Goal: Transaction & Acquisition: Book appointment/travel/reservation

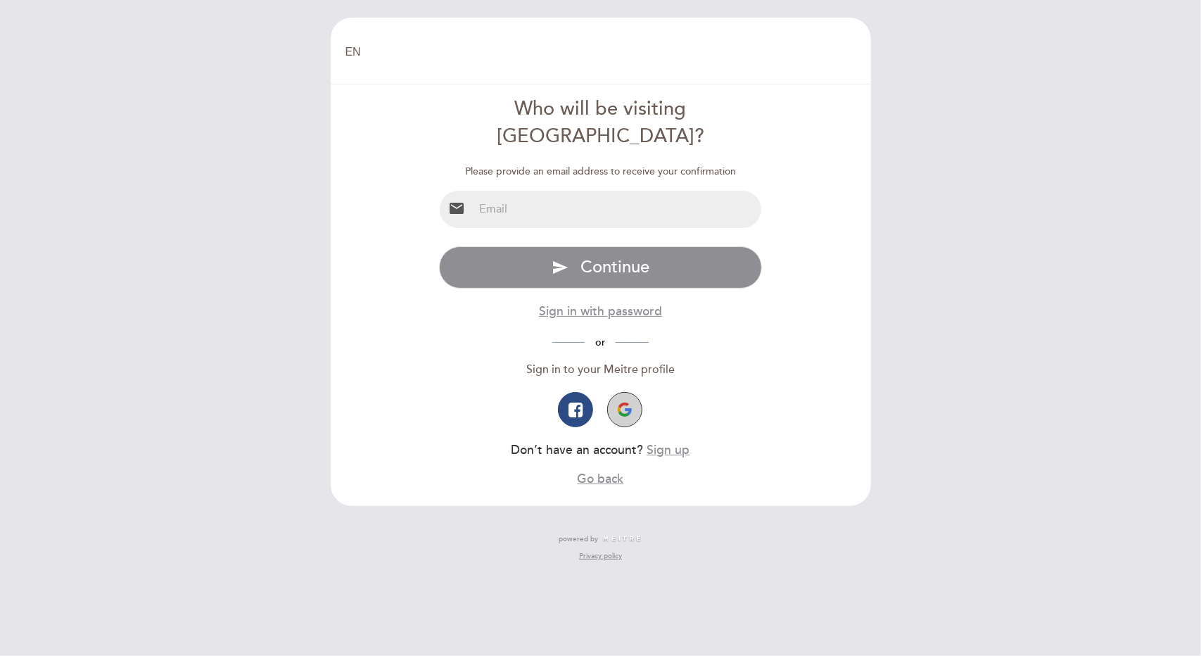
click at [622, 403] on img "button" at bounding box center [625, 410] width 14 height 14
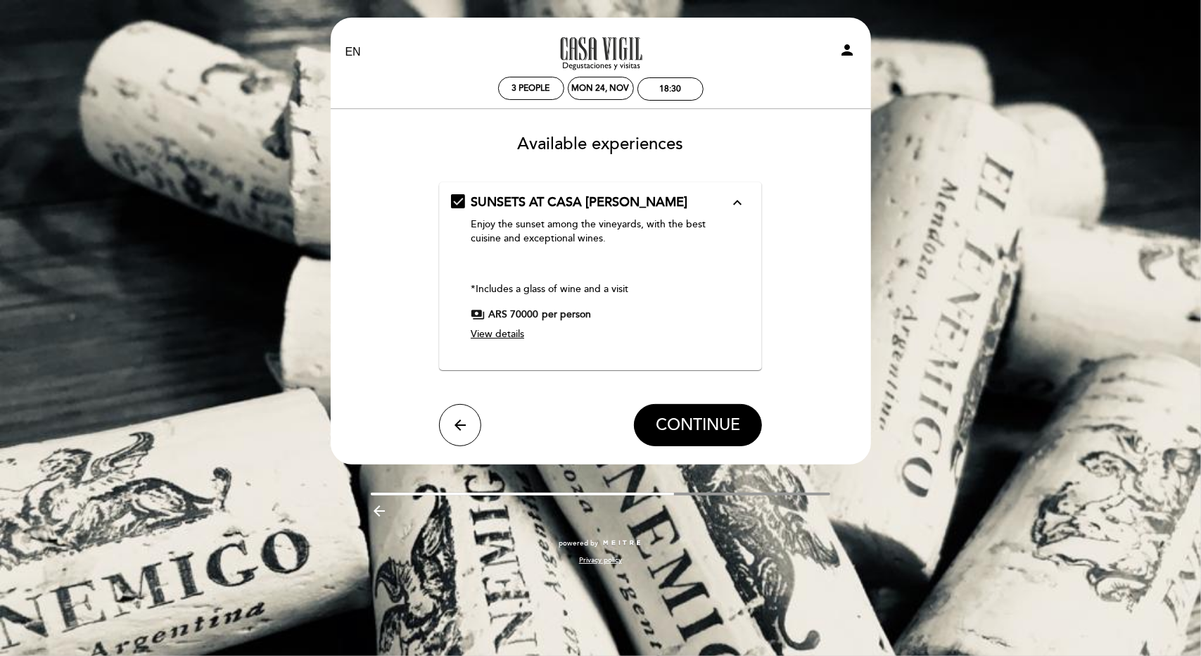
click at [511, 334] on span "View details" at bounding box center [497, 334] width 53 height 12
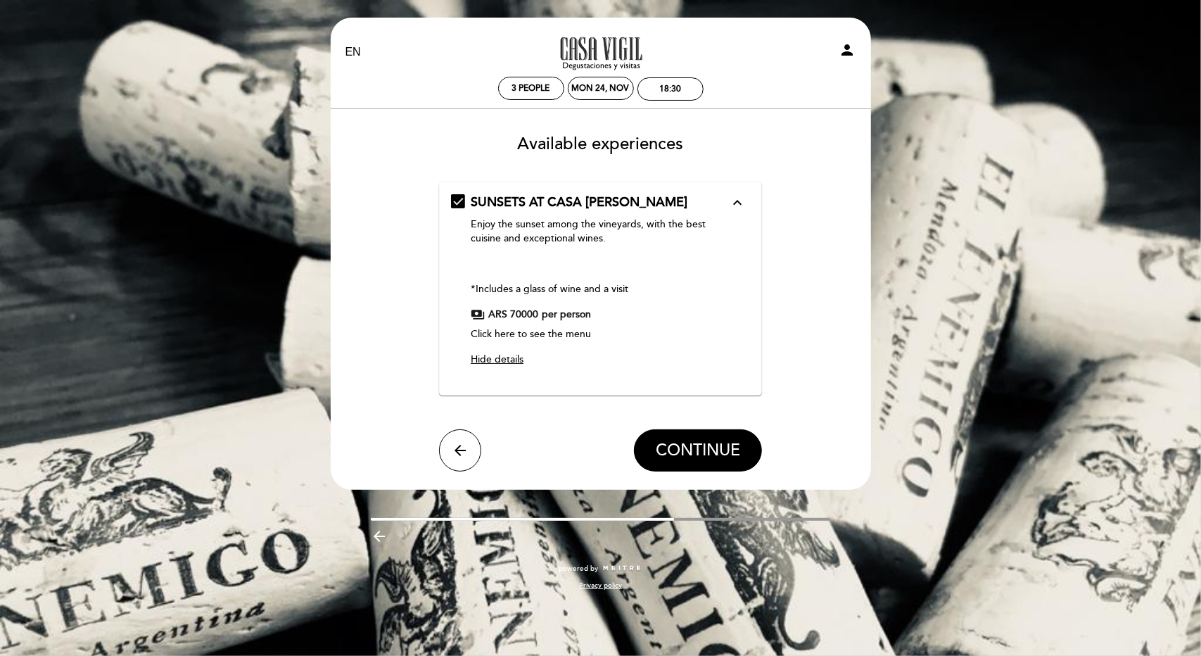
click at [507, 360] on span "Hide details" at bounding box center [497, 359] width 53 height 12
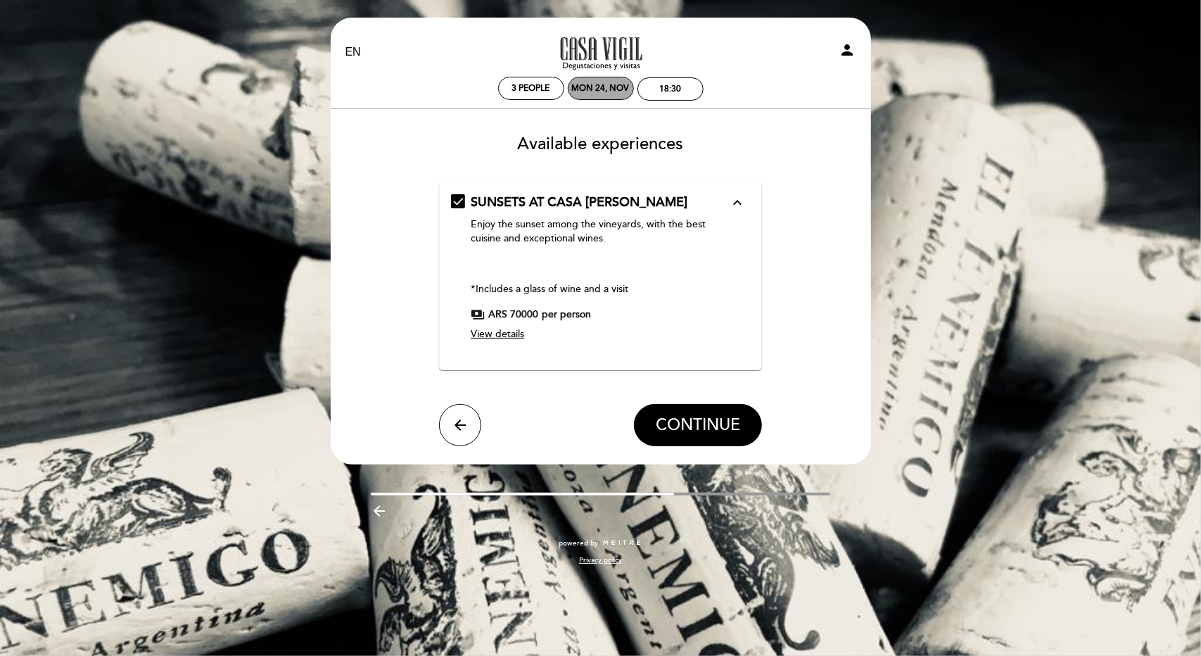
click at [588, 89] on div "Mon 24, Nov" at bounding box center [601, 88] width 58 height 11
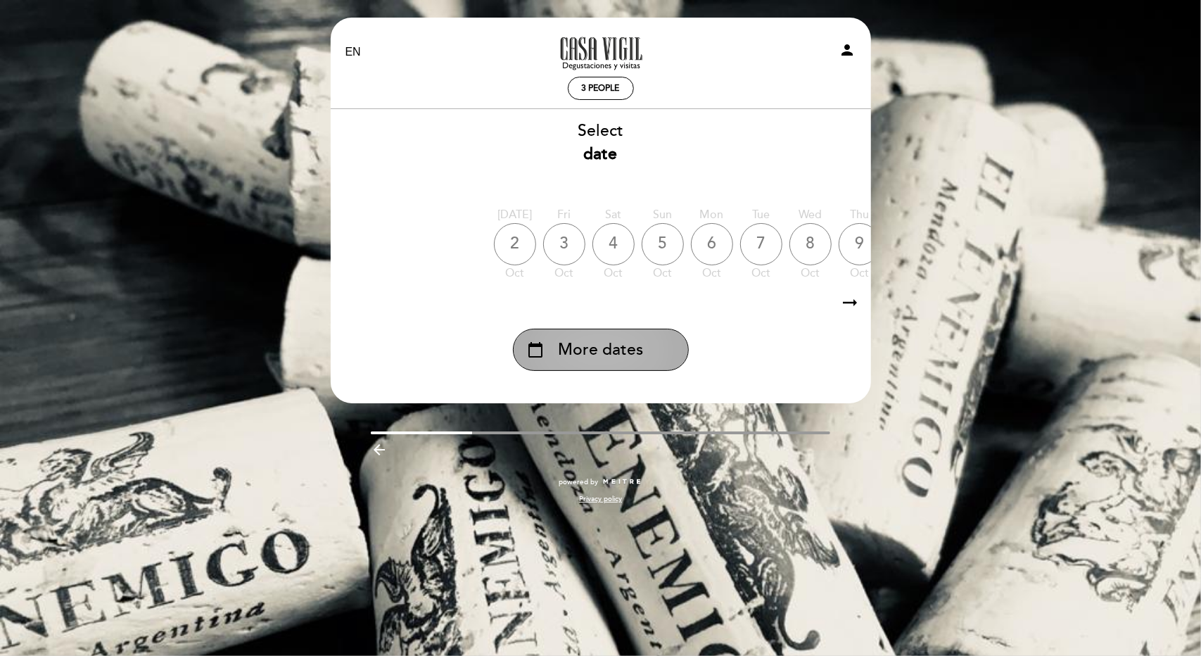
click at [604, 353] on span "More dates" at bounding box center [600, 349] width 85 height 23
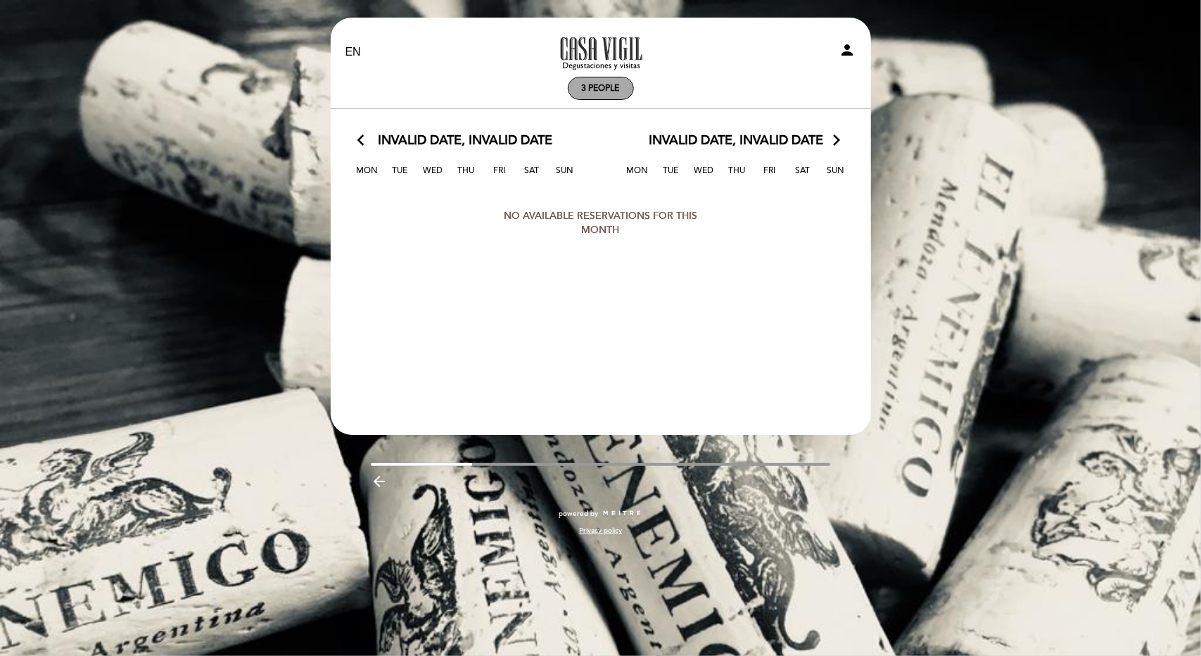
click at [587, 94] on div "3 people" at bounding box center [601, 88] width 65 height 22
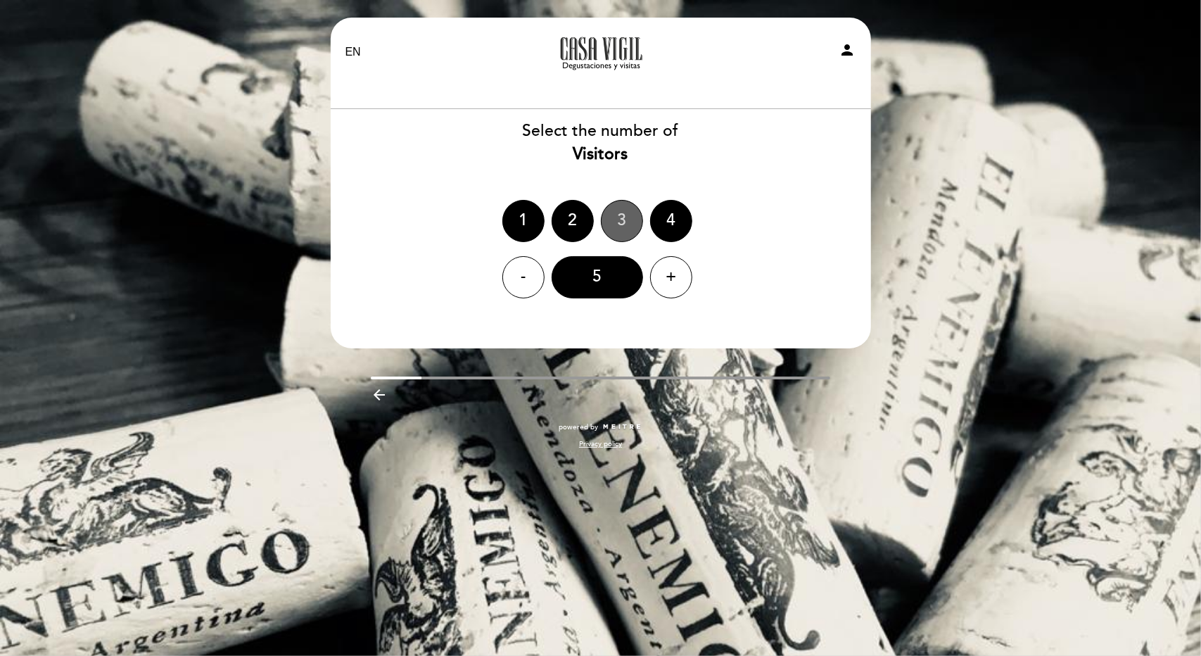
click at [625, 229] on div "3" at bounding box center [622, 221] width 42 height 42
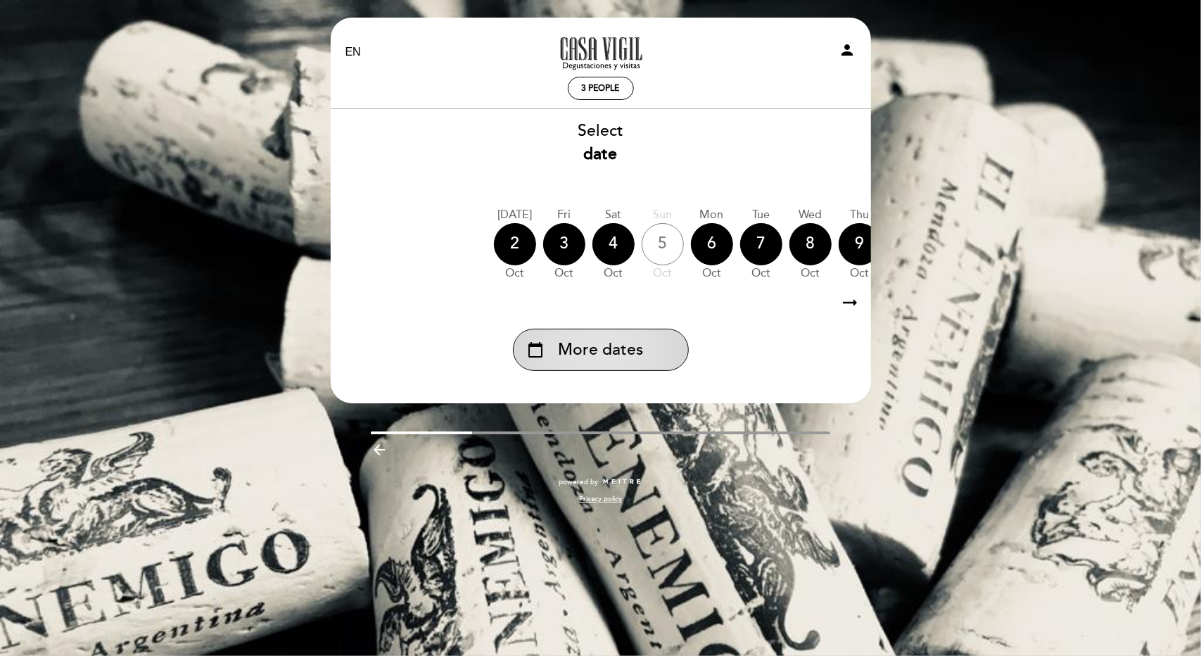
click at [647, 352] on div "calendar_today More dates" at bounding box center [601, 350] width 176 height 42
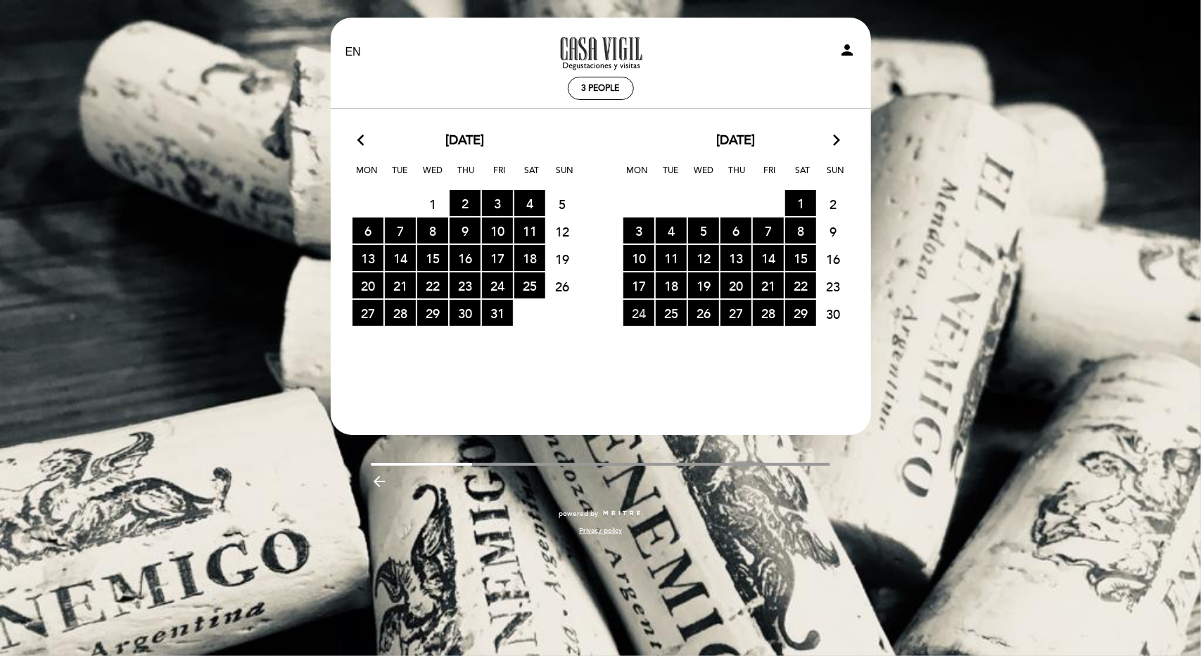
click at [646, 315] on span "24 RESERVATIONS AVAILABLE" at bounding box center [638, 313] width 31 height 26
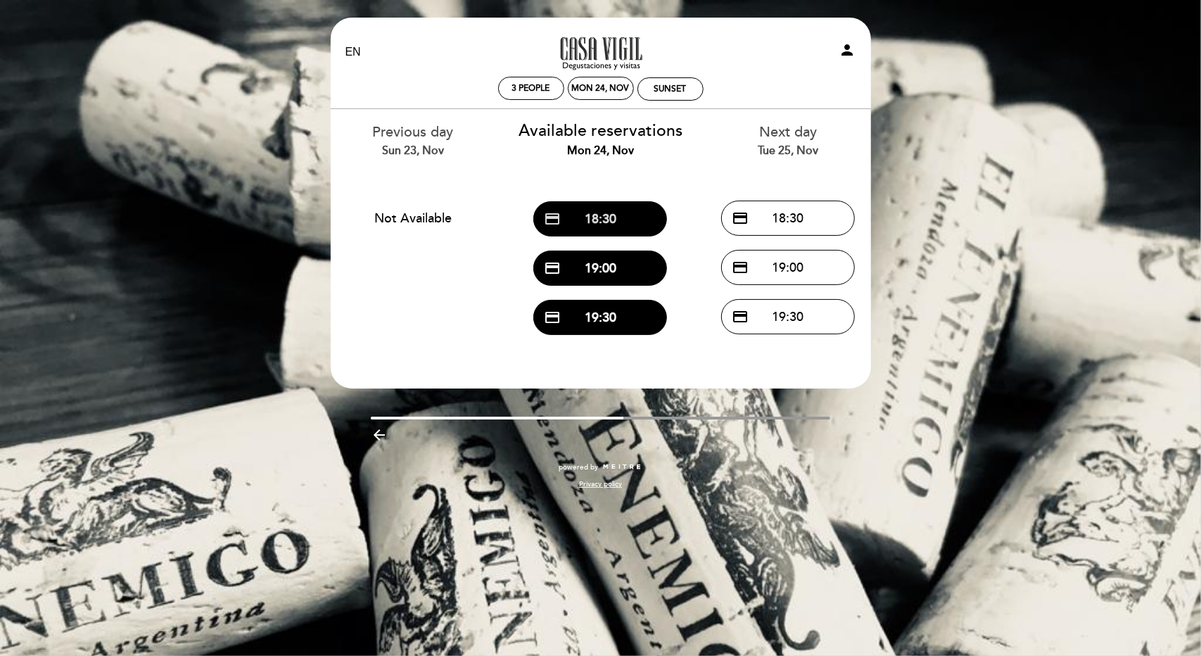
click at [602, 220] on button "credit_card 18:30" at bounding box center [600, 218] width 134 height 35
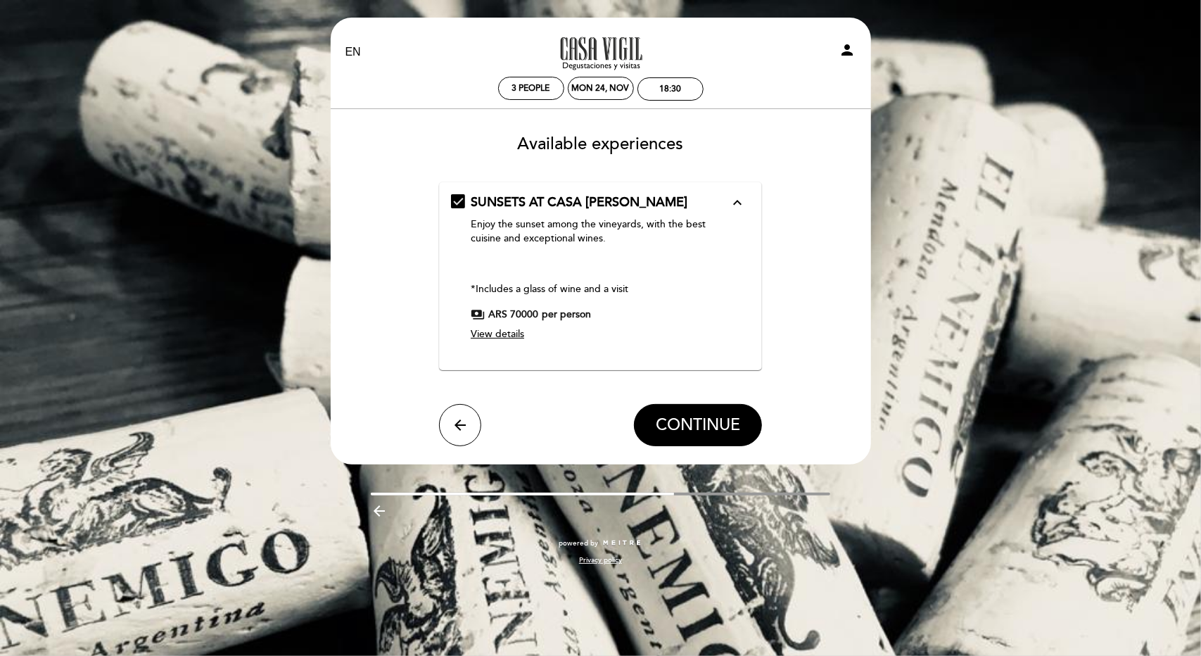
click at [498, 333] on span "View details" at bounding box center [497, 334] width 53 height 12
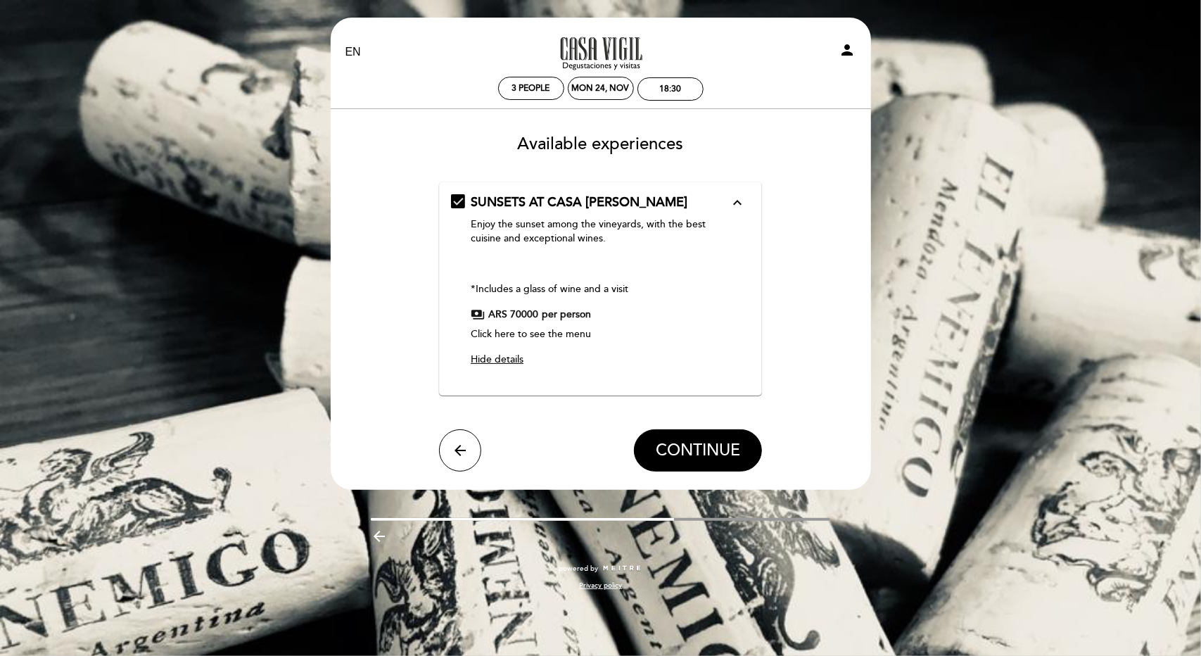
click at [528, 336] on link "Click here to see the menu" at bounding box center [531, 334] width 120 height 12
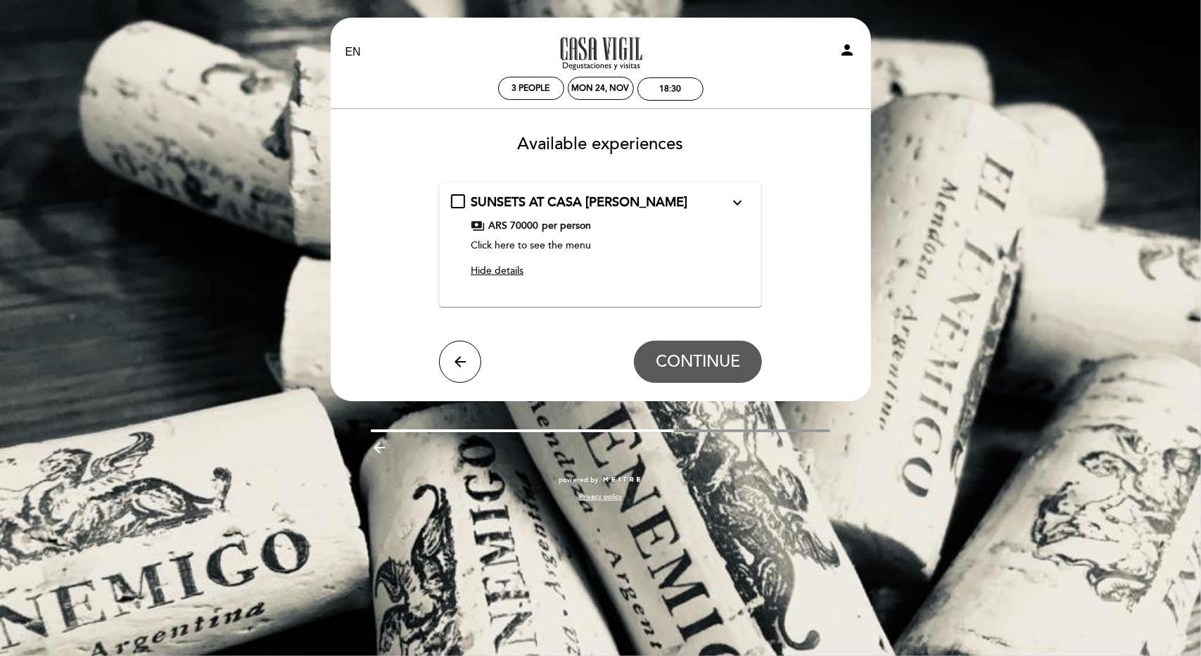
click at [554, 193] on div "SUNSETS AT CASA [PERSON_NAME] expand_more Enjoy the sunset among the vineyards,…" at bounding box center [600, 244] width 323 height 125
click at [524, 202] on span "SUNSETS AT CASA [PERSON_NAME]" at bounding box center [579, 201] width 217 height 15
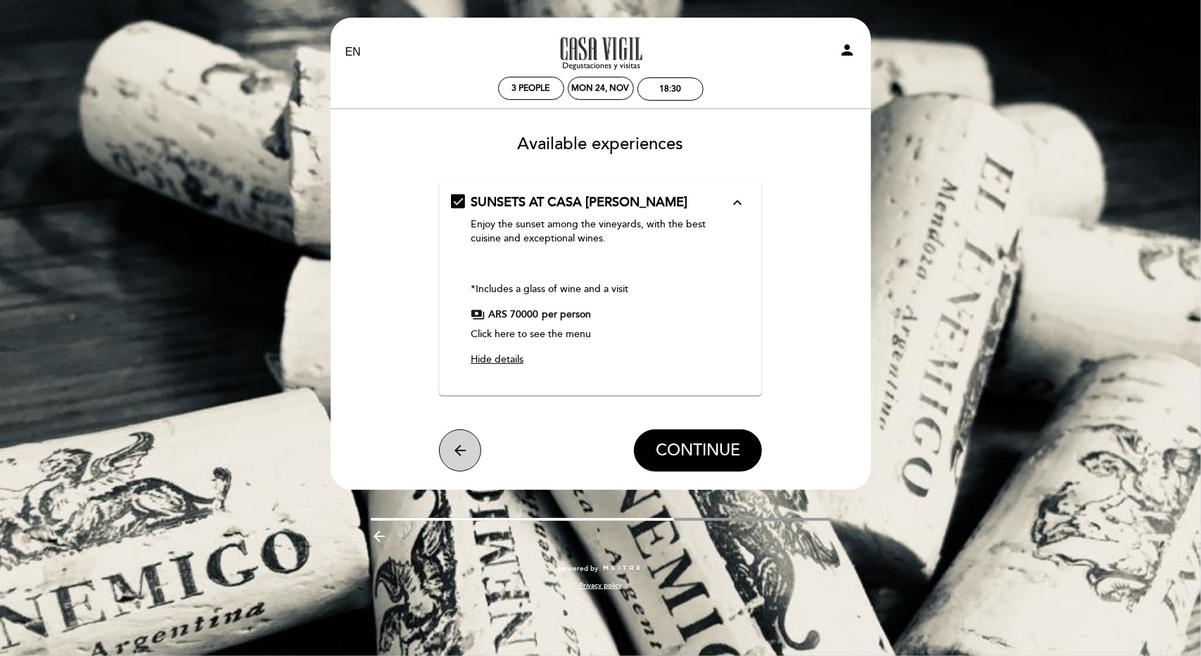
click at [471, 447] on button "arrow_back" at bounding box center [460, 450] width 42 height 42
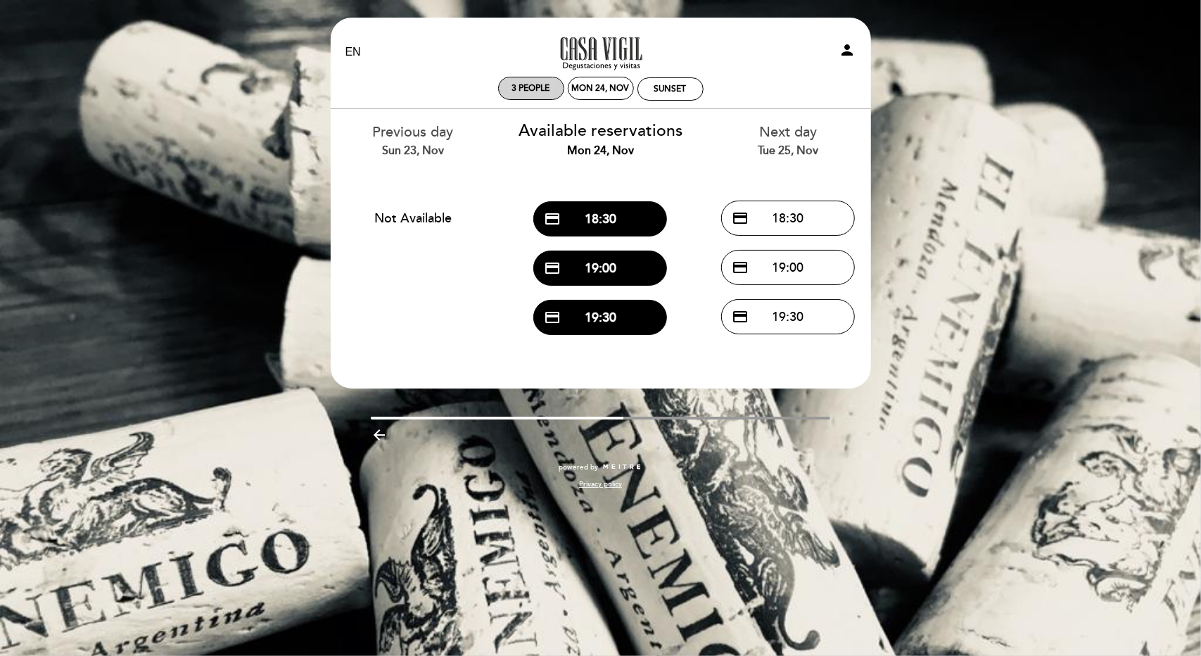
click at [547, 90] on span "3 people" at bounding box center [531, 88] width 38 height 11
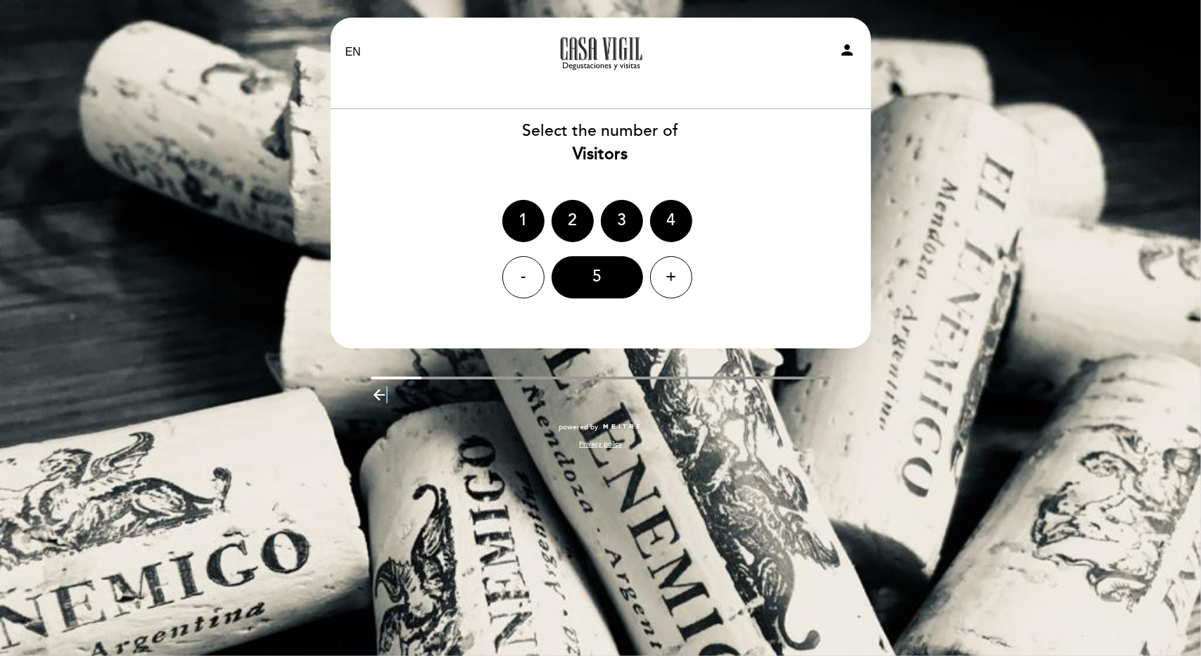
click at [386, 395] on icon "arrow_backward" at bounding box center [379, 394] width 17 height 17
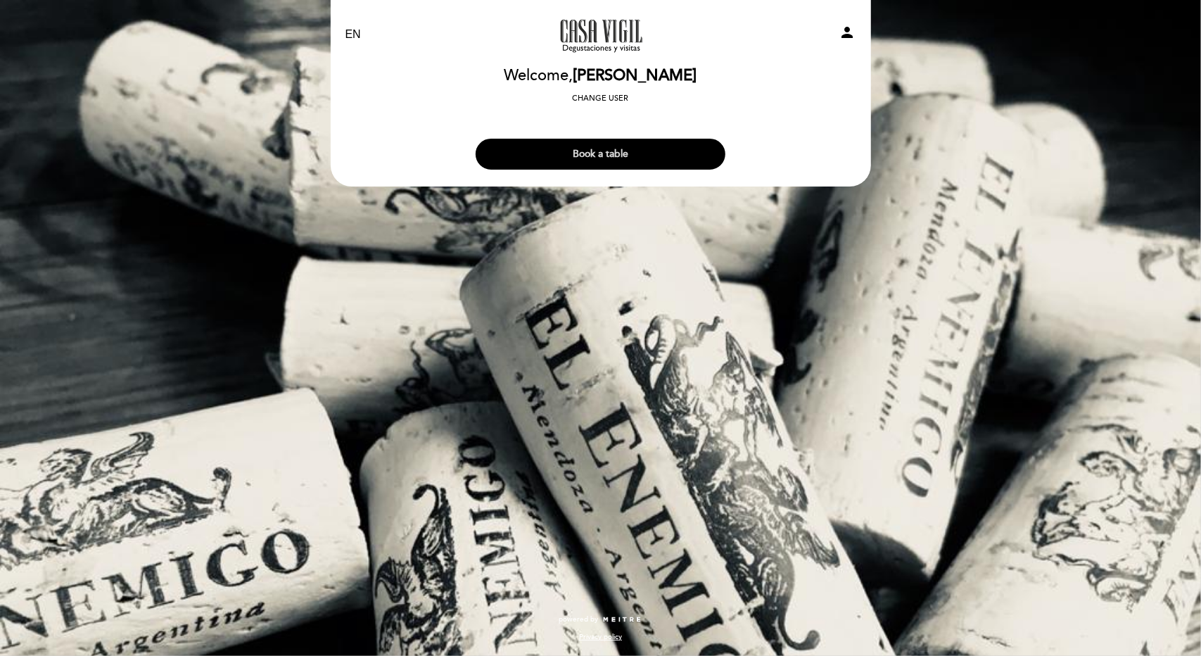
click at [645, 157] on button "Book a table" at bounding box center [601, 154] width 250 height 31
